Goal: Find specific page/section: Find specific page/section

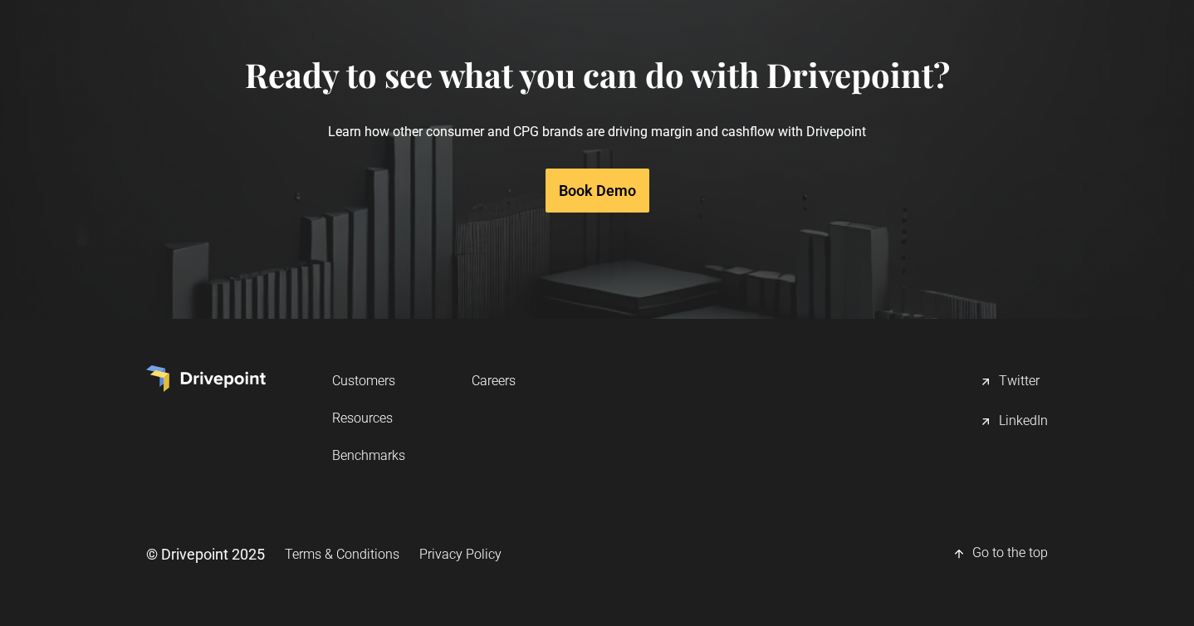
click at [489, 379] on link "Careers" at bounding box center [494, 380] width 44 height 31
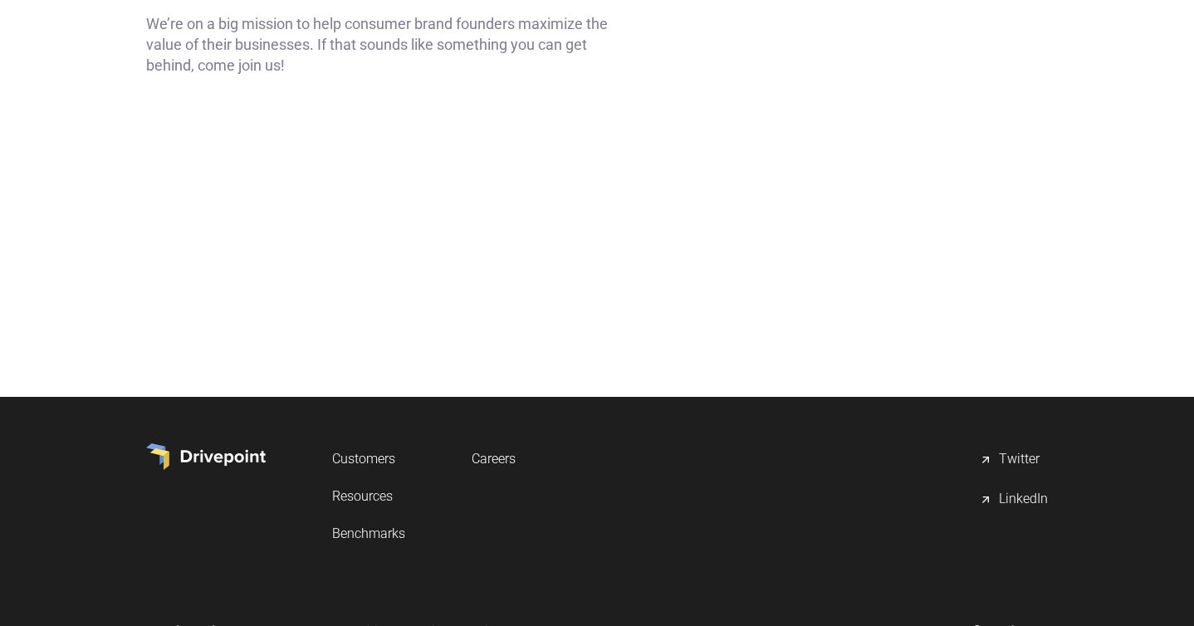
scroll to position [199, 0]
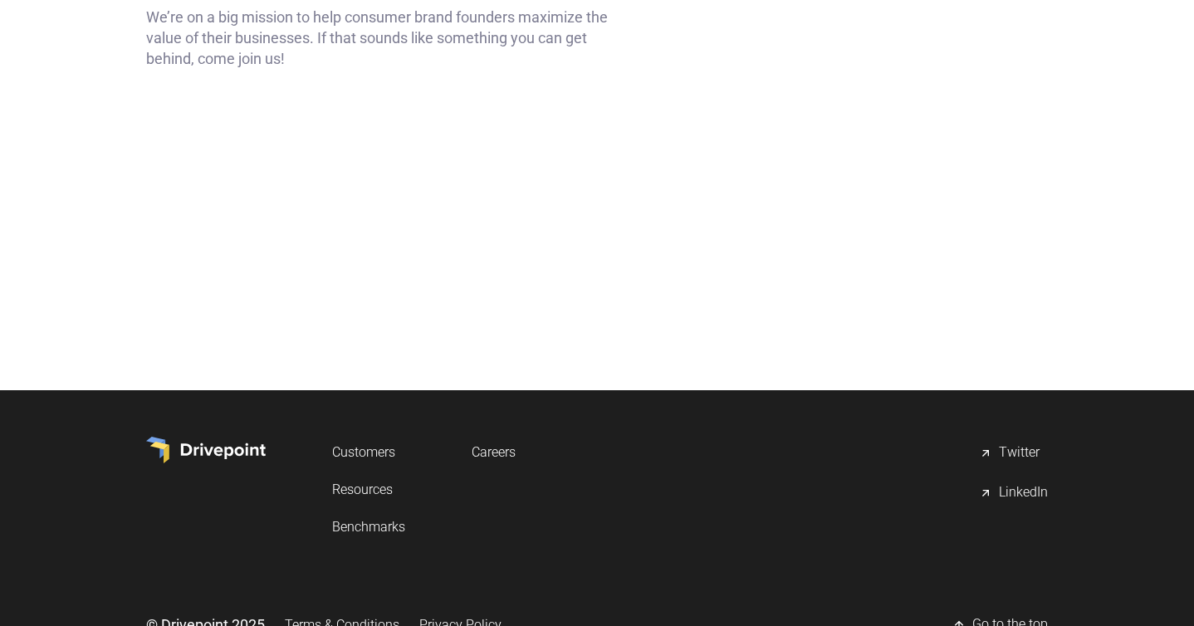
click at [494, 444] on link "Careers" at bounding box center [494, 452] width 44 height 31
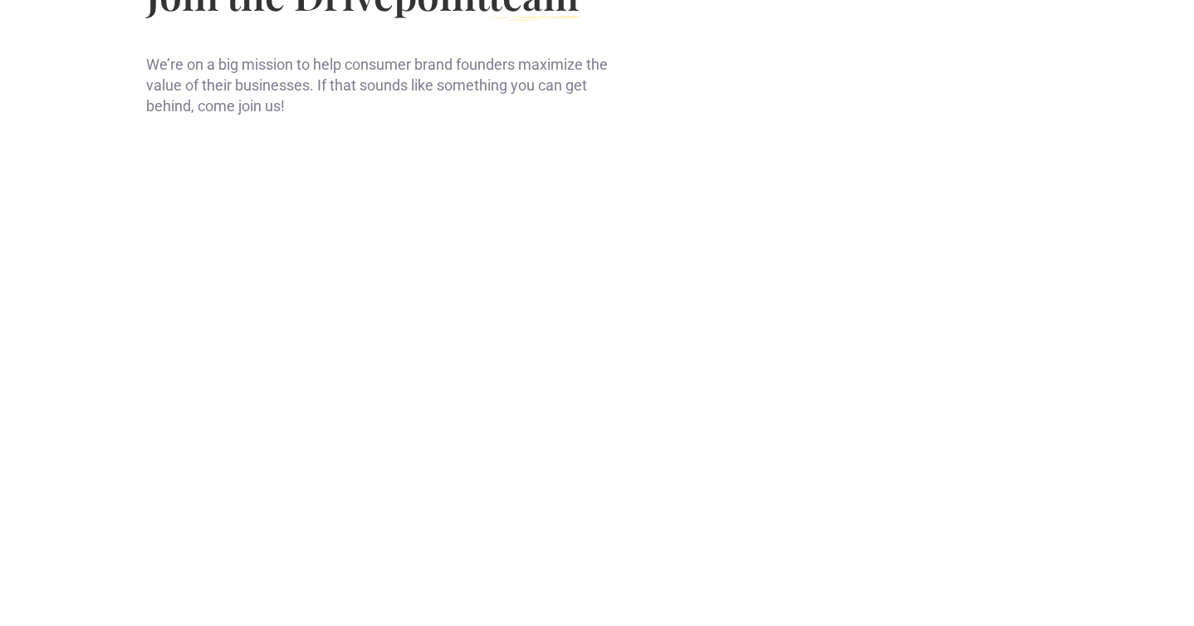
scroll to position [588, 0]
